Goal: Find specific page/section: Find specific page/section

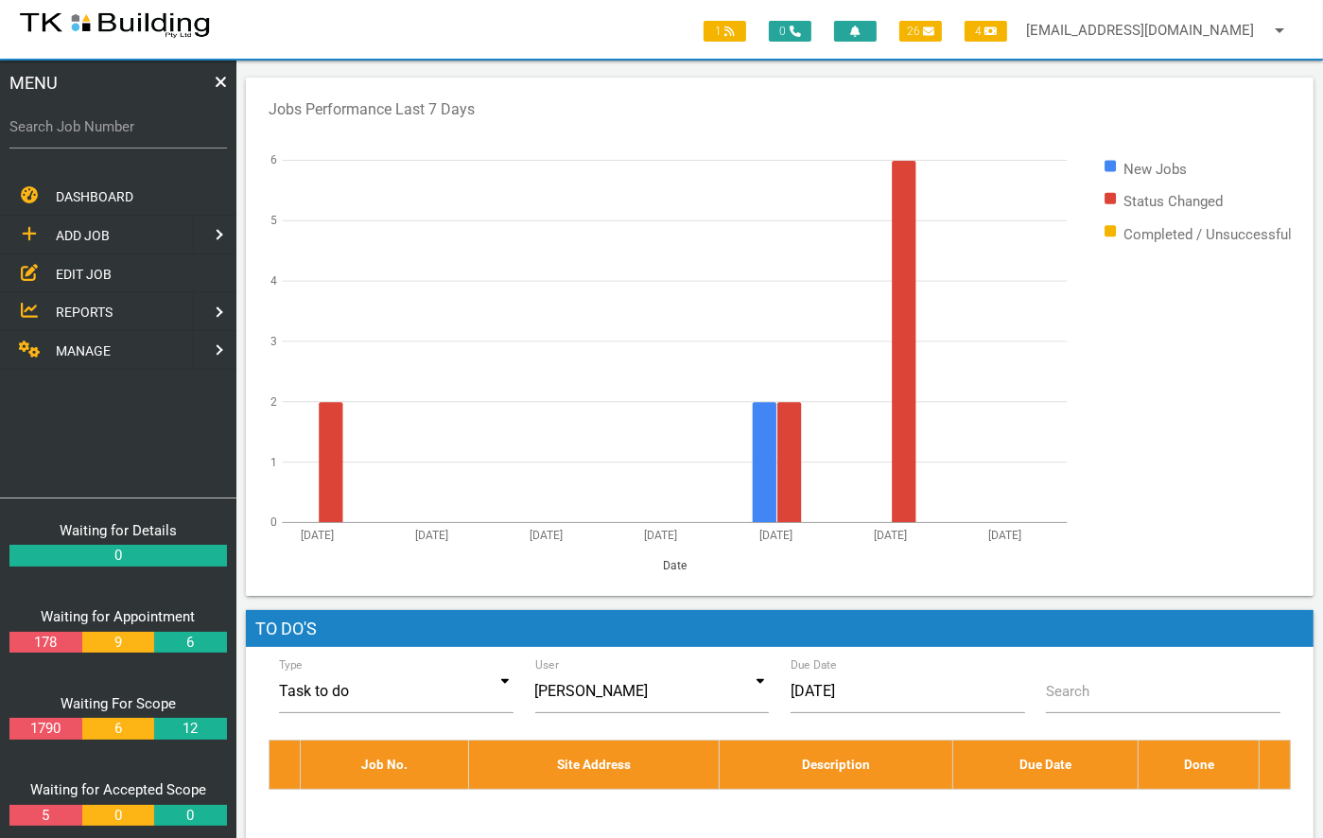
click at [76, 276] on span "EDIT JOB" at bounding box center [84, 273] width 56 height 15
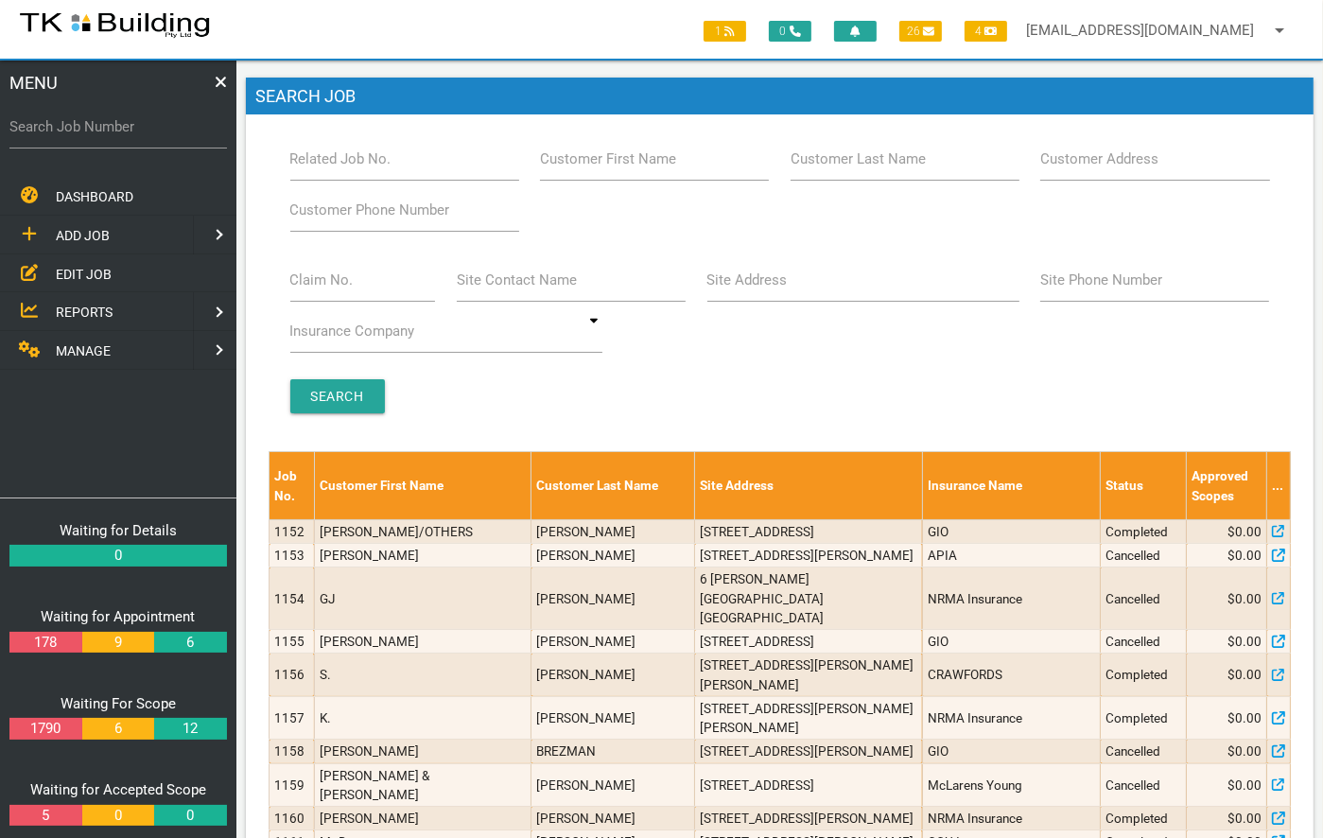
click at [866, 158] on label "Customer Last Name" at bounding box center [857, 159] width 135 height 22
click at [866, 158] on input "Customer Last Name" at bounding box center [904, 158] width 229 height 43
type input "19610"
click at [316, 404] on input "Search" at bounding box center [337, 396] width 95 height 34
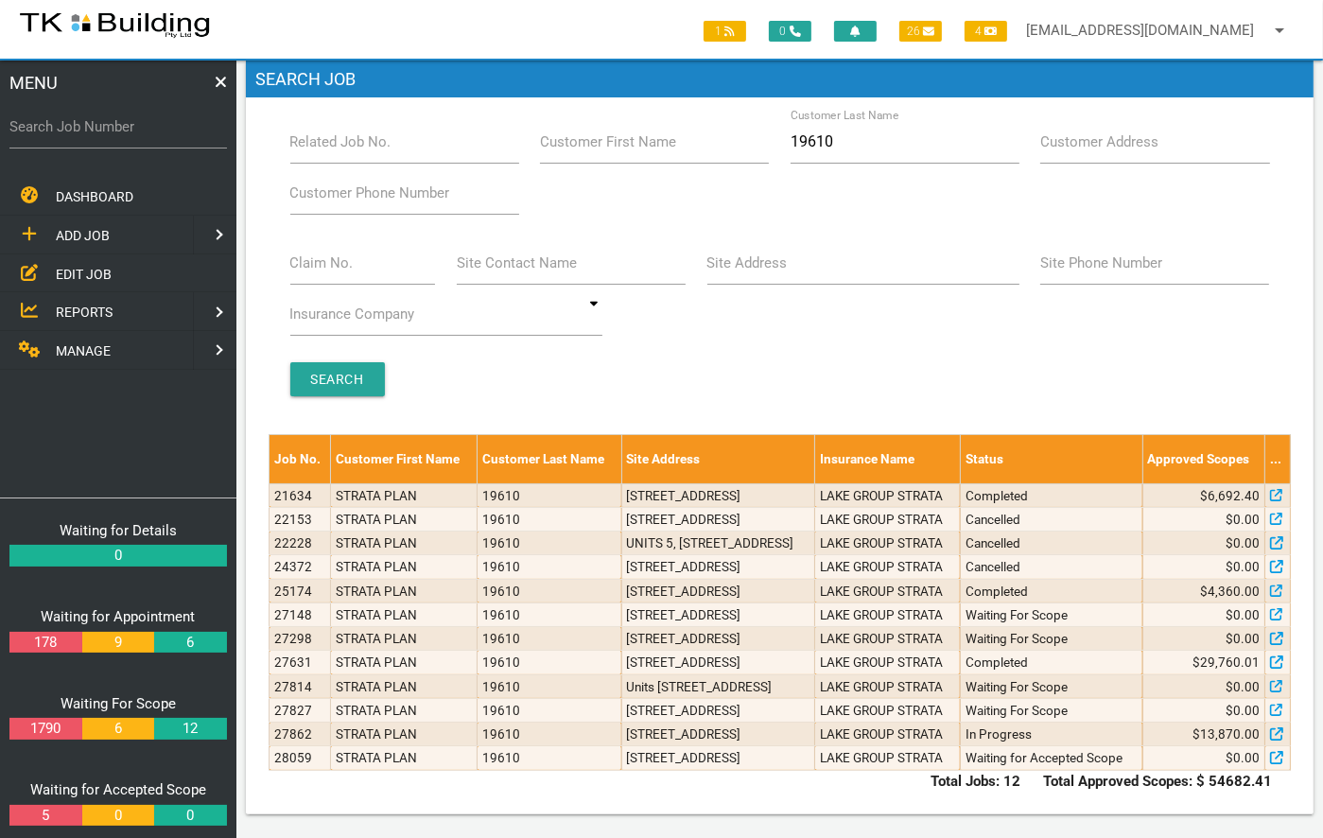
scroll to position [262, 0]
